Goal: Transaction & Acquisition: Download file/media

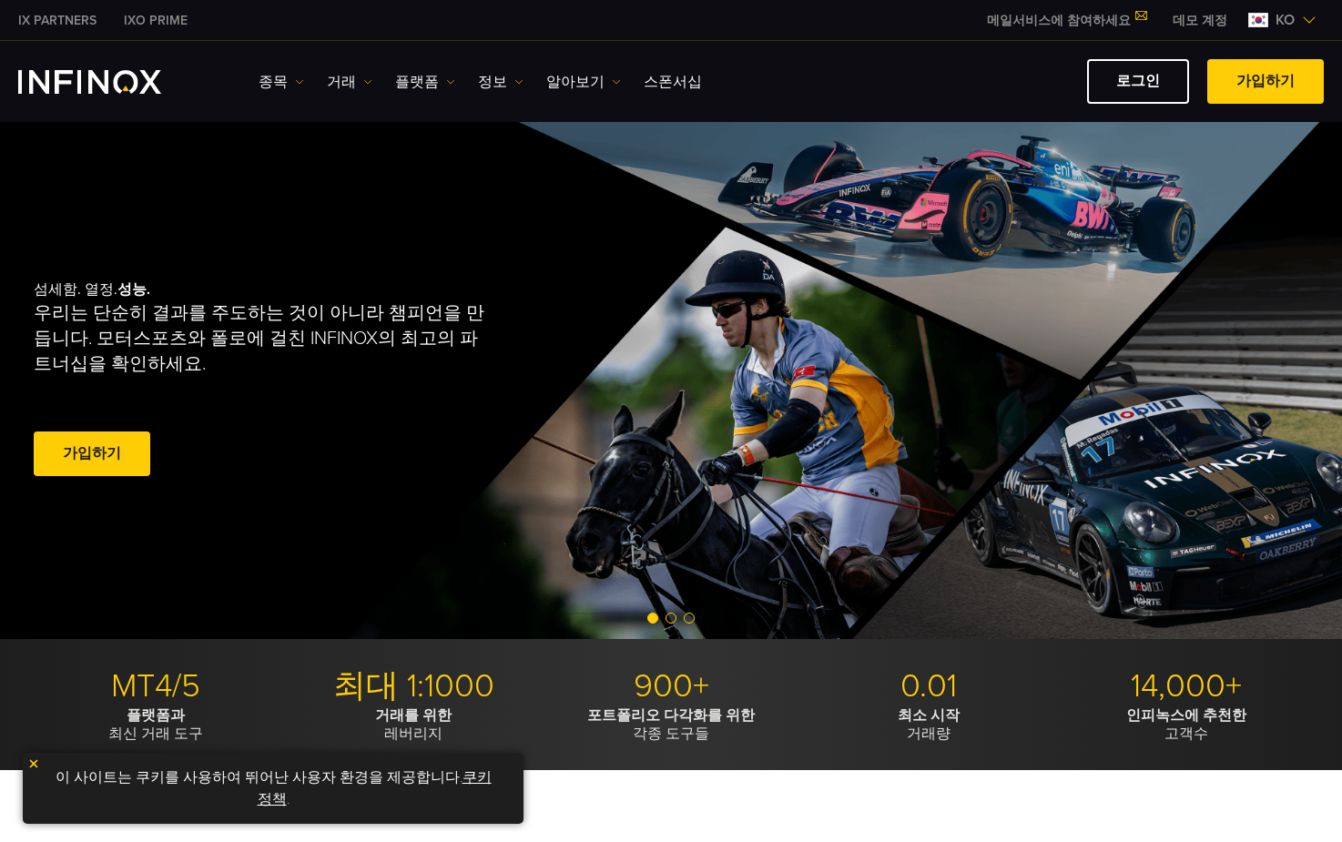
click at [136, 83] on img "INFINOX Logo" at bounding box center [89, 82] width 143 height 24
click at [299, 86] on img at bounding box center [299, 81] width 9 height 9
click at [363, 85] on img at bounding box center [367, 81] width 9 height 9
click at [46, 18] on link "IX PARTNERS" at bounding box center [58, 20] width 106 height 19
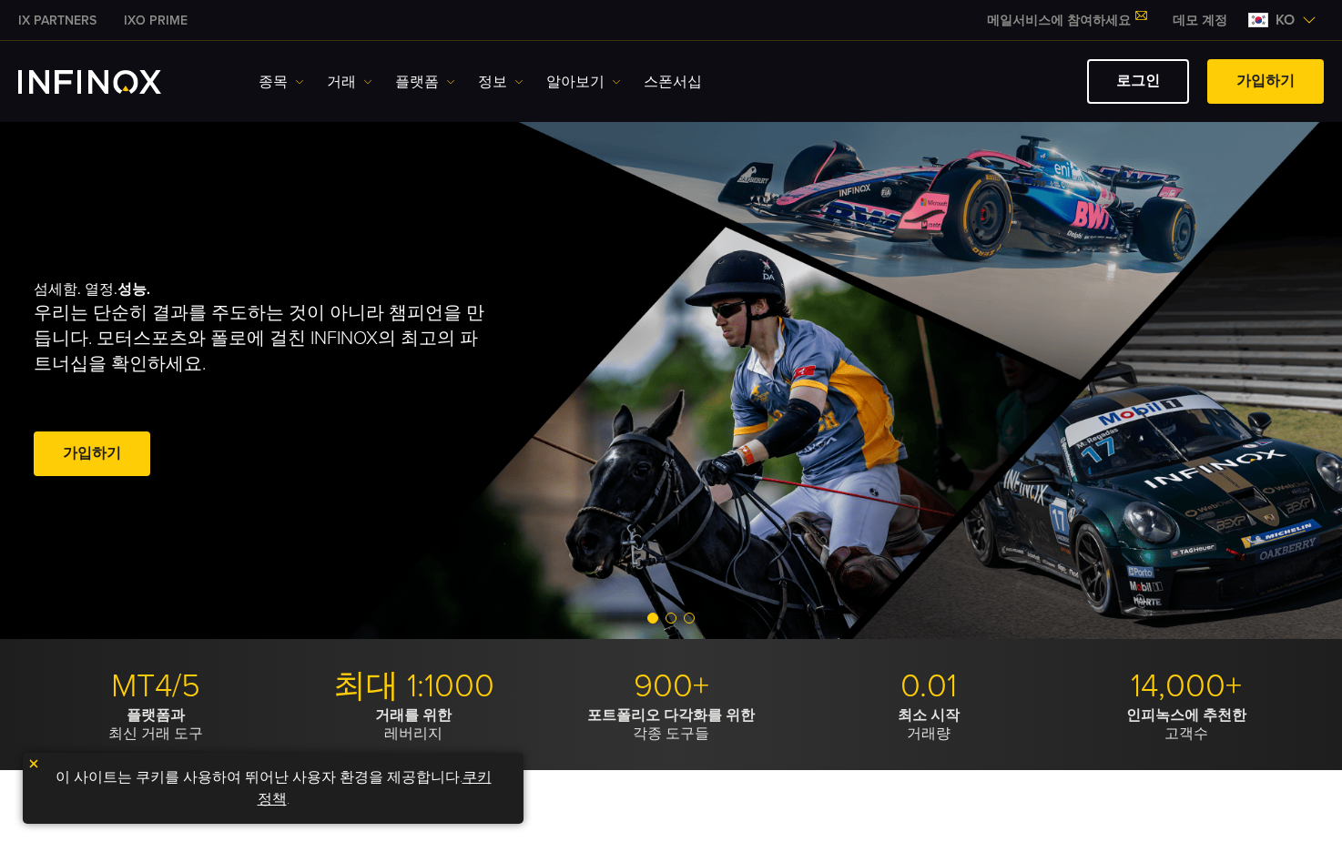
click at [168, 22] on link "IXO PRIME" at bounding box center [155, 20] width 91 height 19
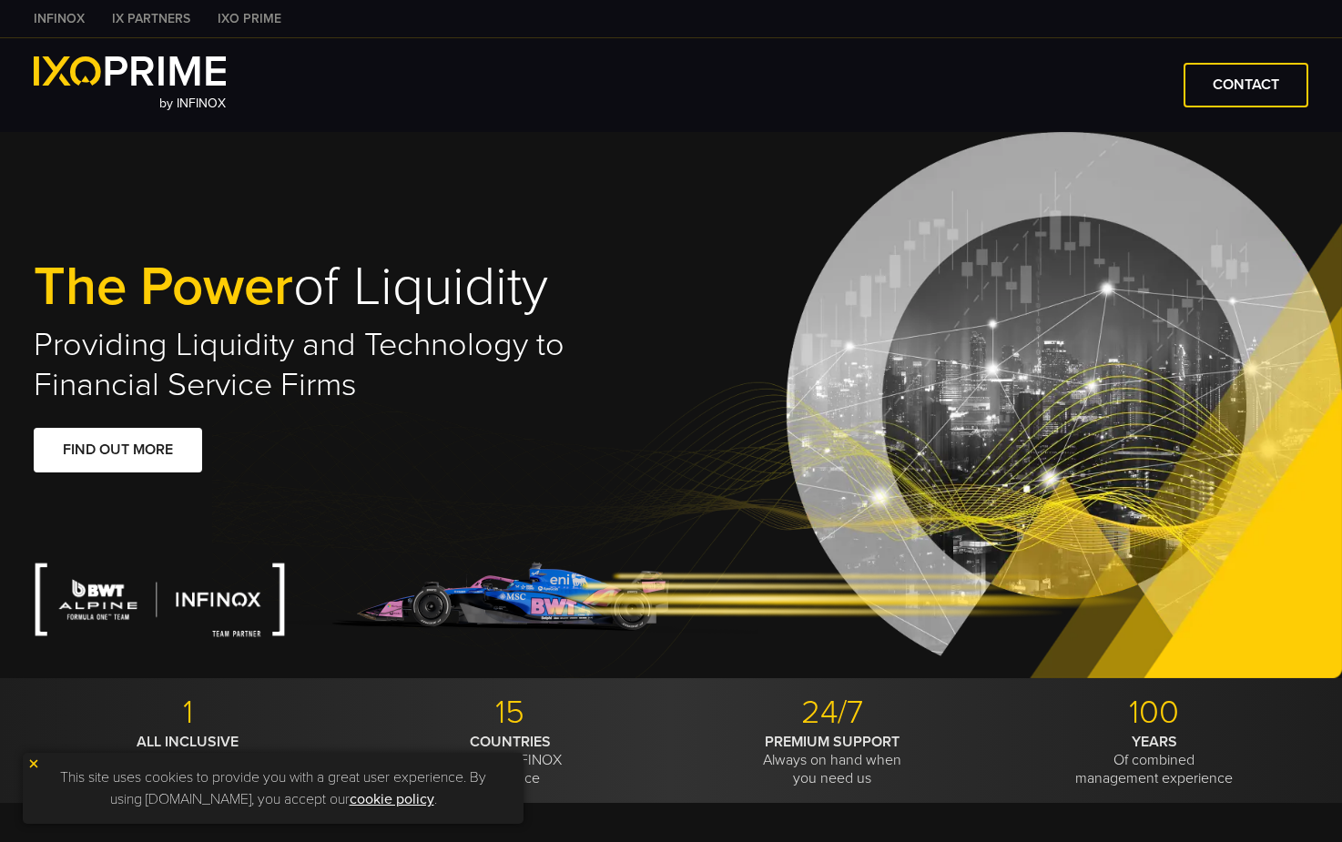
type input "***"
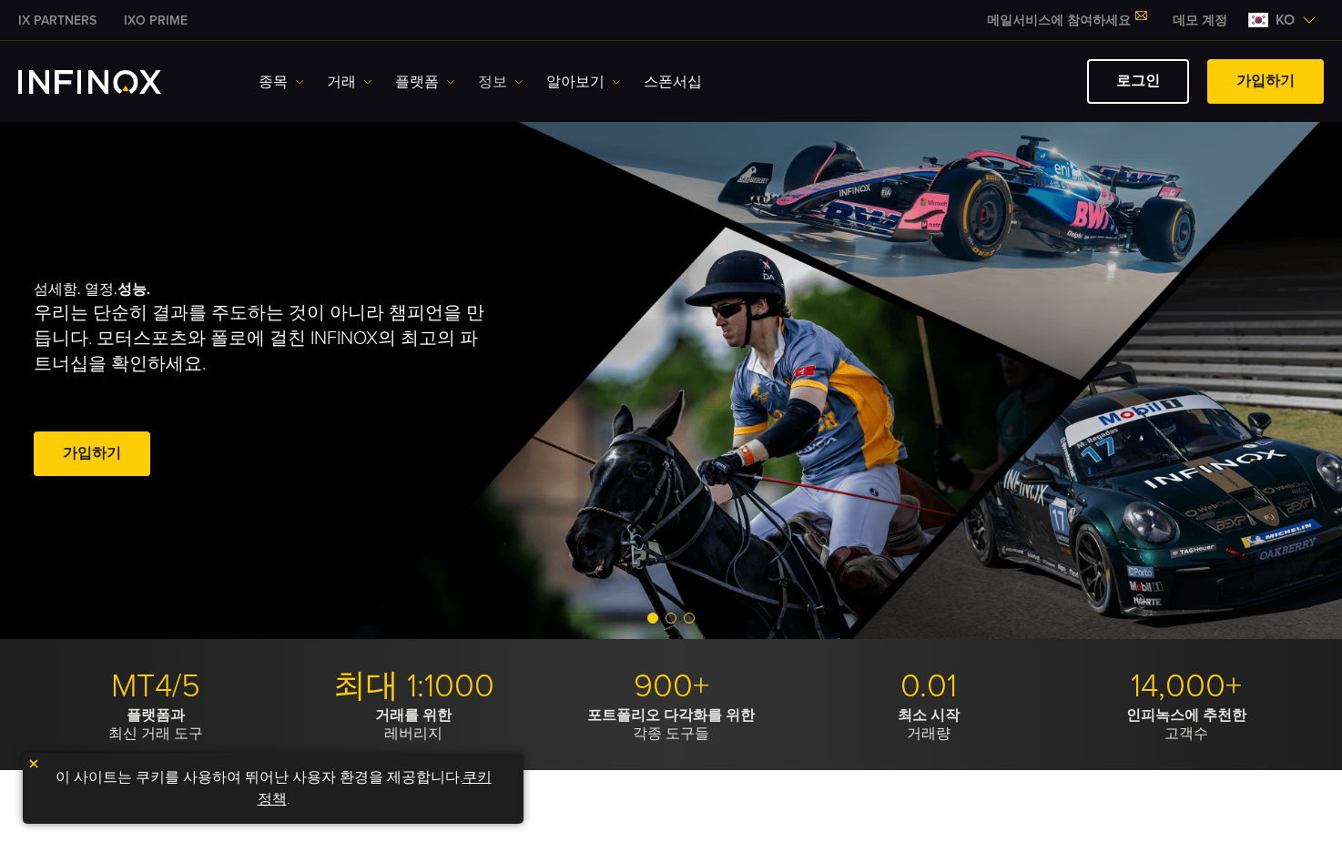
click at [515, 84] on img at bounding box center [519, 81] width 9 height 9
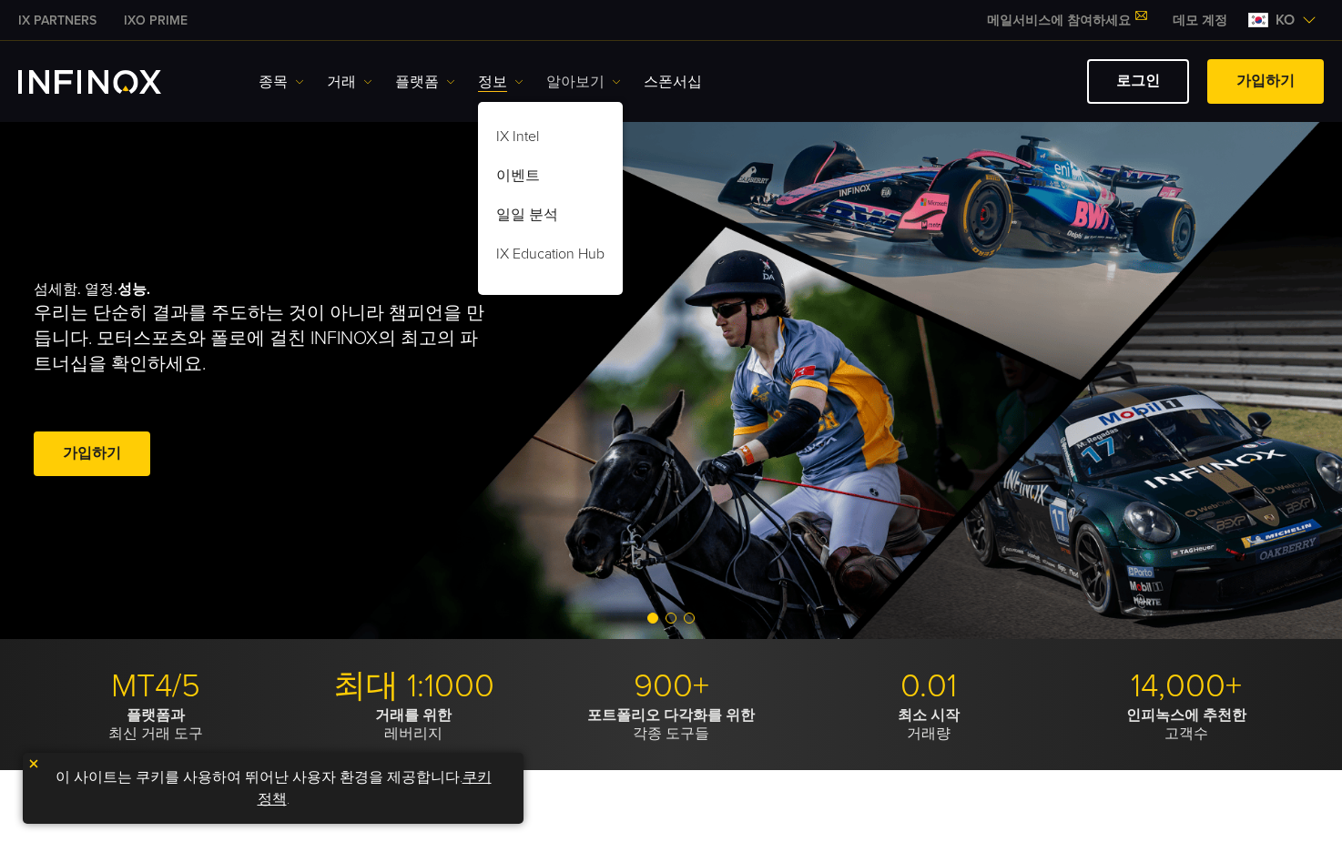
click at [612, 86] on img at bounding box center [616, 81] width 9 height 9
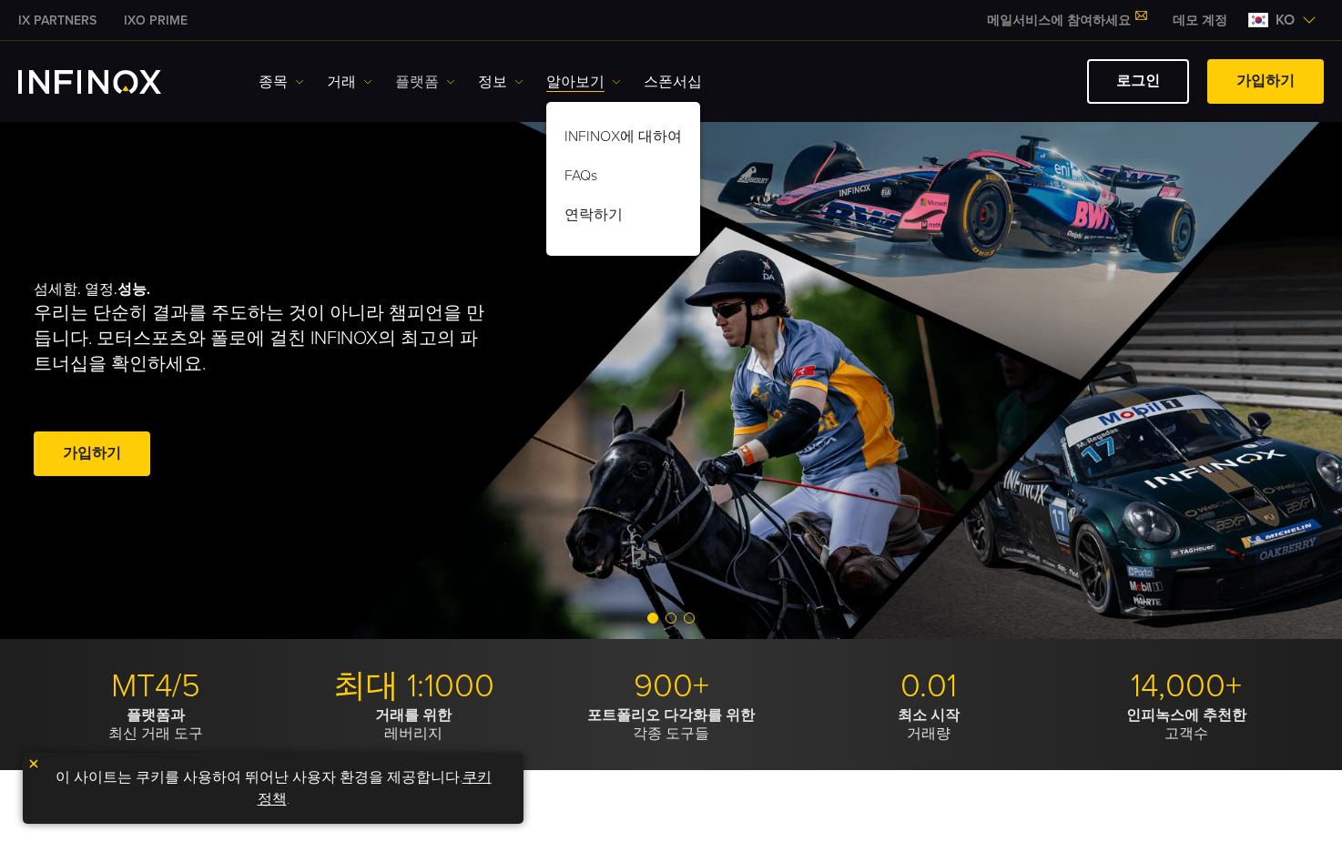
click at [438, 76] on link "플랫폼" at bounding box center [425, 82] width 60 height 22
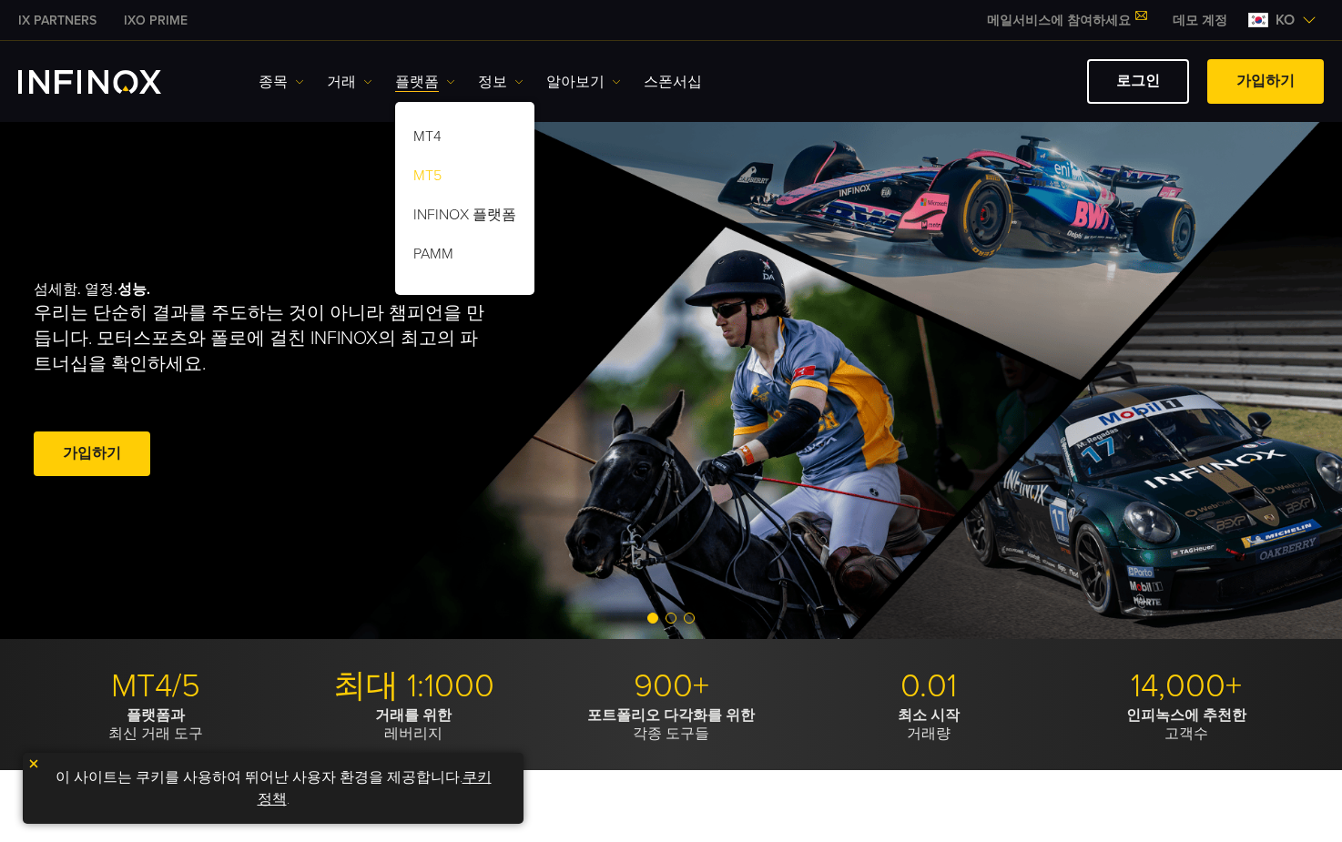
click at [482, 185] on link "MT5" at bounding box center [464, 178] width 139 height 39
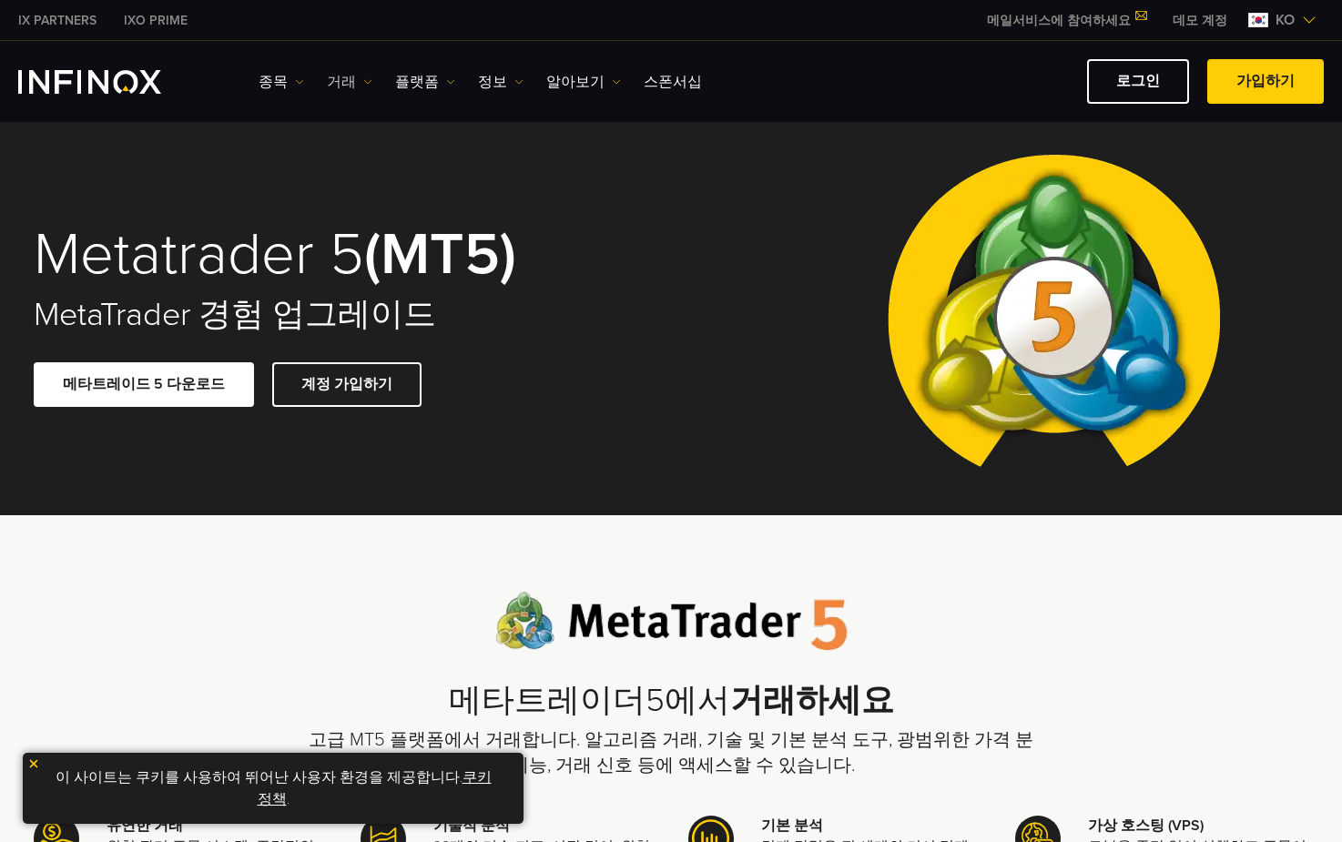
click at [353, 80] on link "거래" at bounding box center [350, 82] width 46 height 22
click at [303, 80] on ul "종목 종목 상품 정보 거래 계정 데모" at bounding box center [481, 82] width 444 height 22
click at [297, 80] on img at bounding box center [299, 81] width 9 height 9
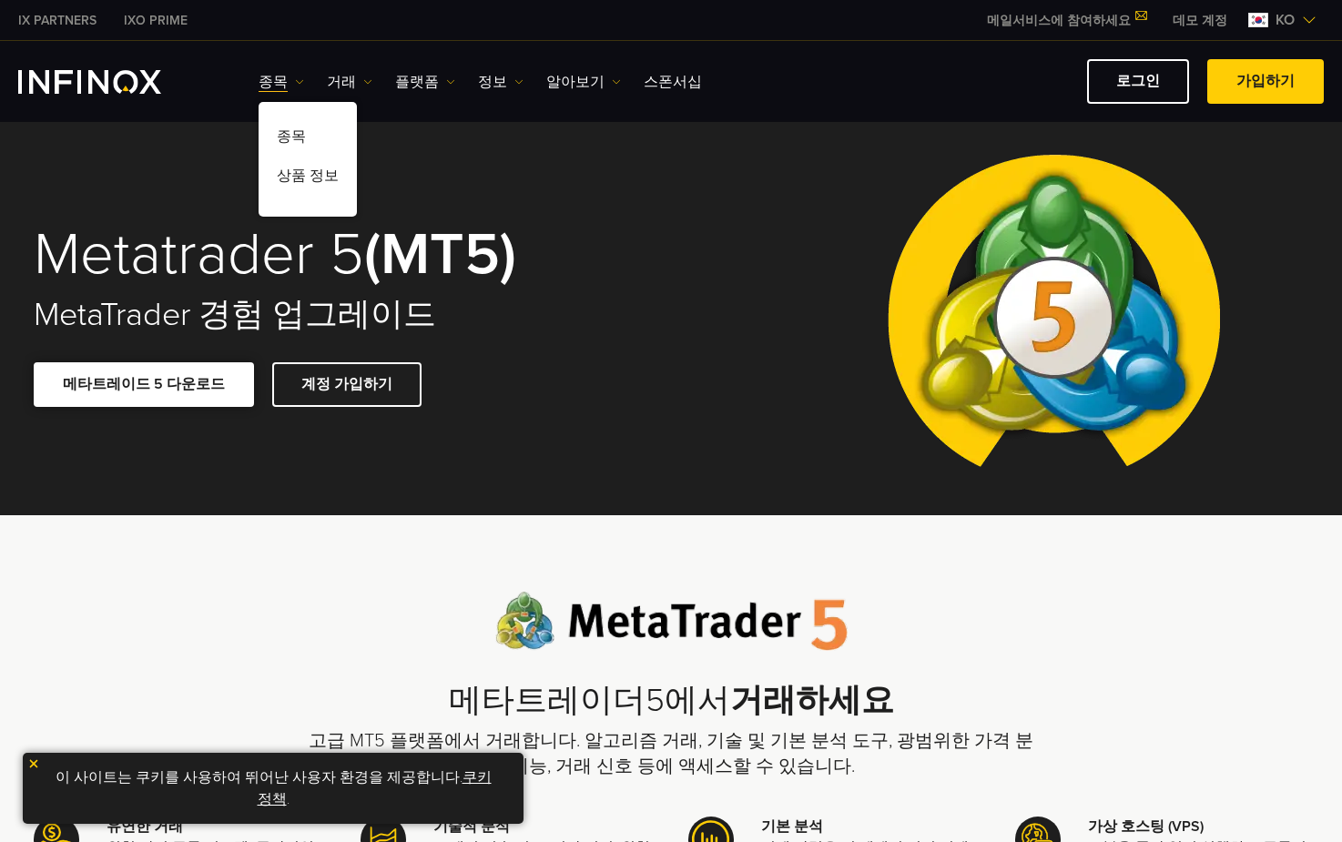
click at [195, 394] on link "메타트레이드 5 다운로드" at bounding box center [144, 384] width 220 height 45
